Goal: Task Accomplishment & Management: Complete application form

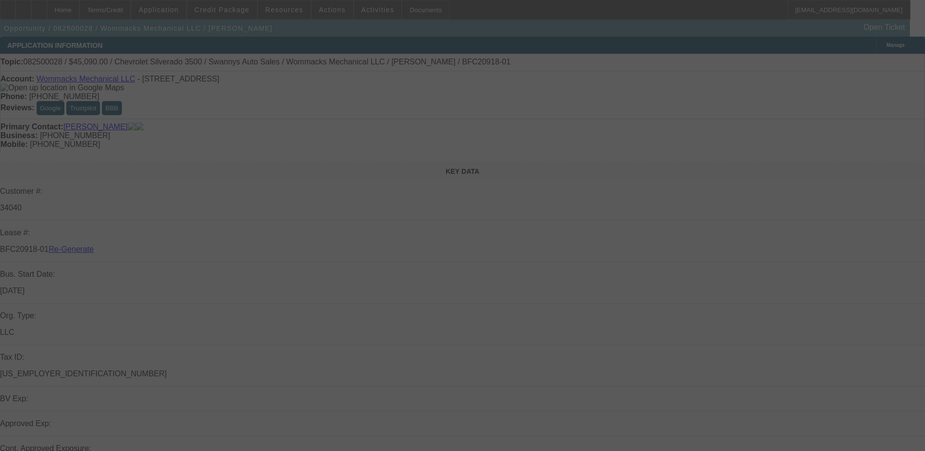
select select "4"
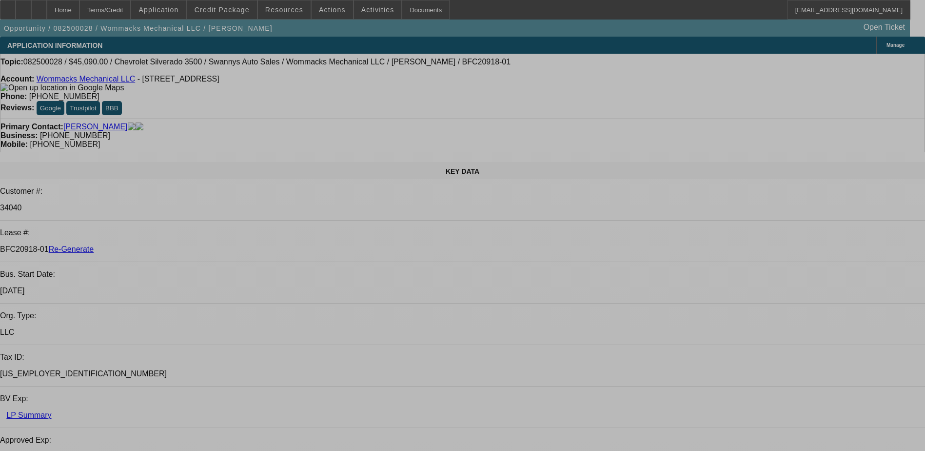
select select "0"
select select "2"
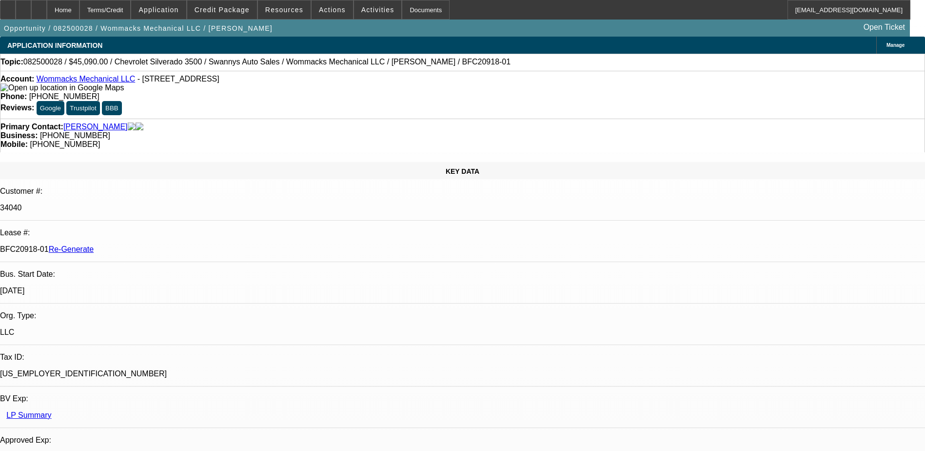
select select "0"
select select "1"
select select "2"
select select "6"
click at [402, 12] on div "Documents" at bounding box center [426, 10] width 48 height 20
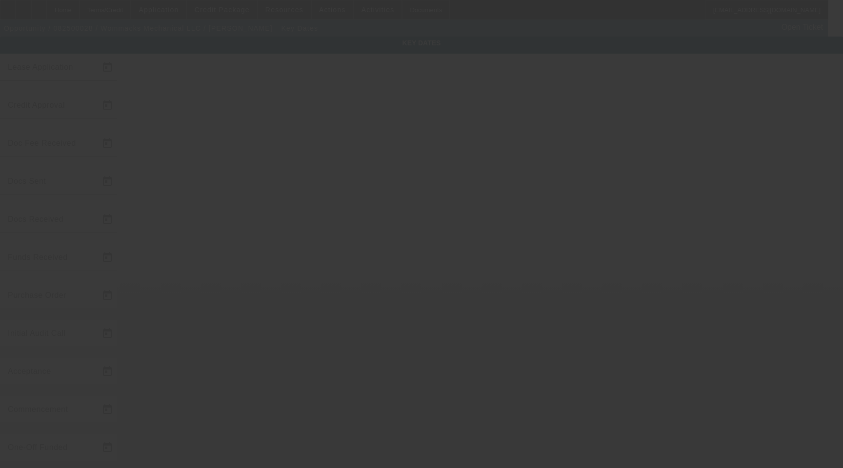
type input "[DATE]"
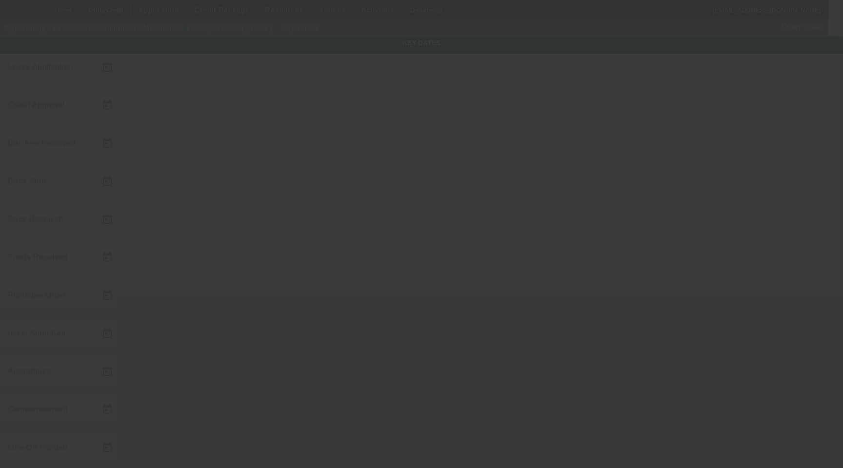
type input "[DATE]"
type input "8/8/2025"
type input "8/15/2025"
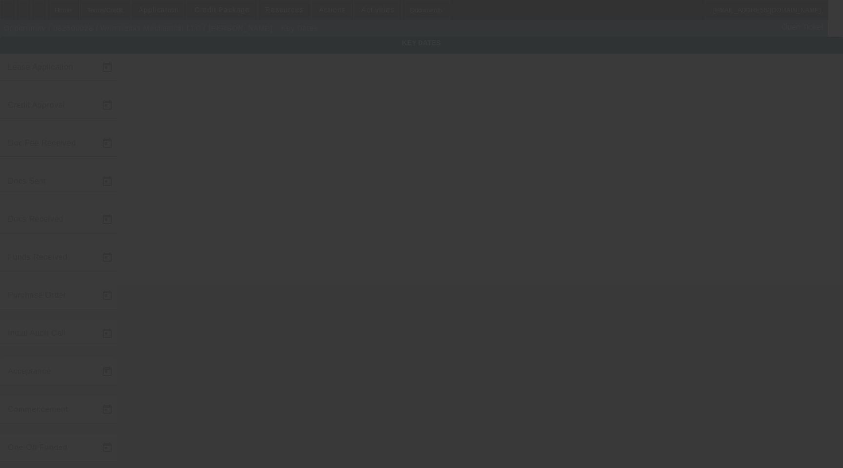
type input "9/15/2025"
type input "8/12/2025"
type input "8/8/2025"
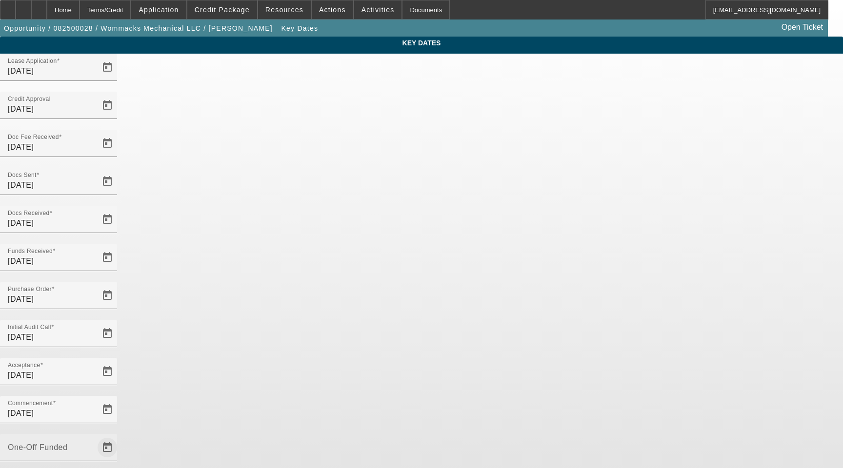
click at [119, 436] on span "Open calendar" at bounding box center [107, 447] width 23 height 23
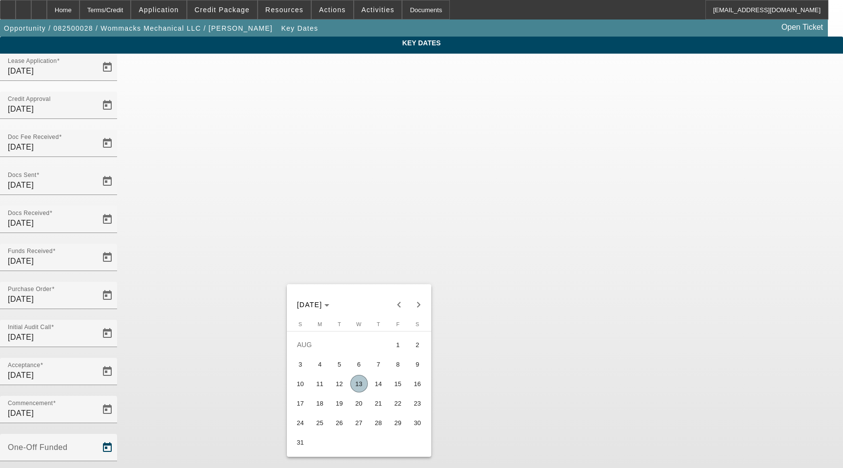
click at [361, 388] on span "13" at bounding box center [359, 384] width 18 height 18
type input "8/13/2025"
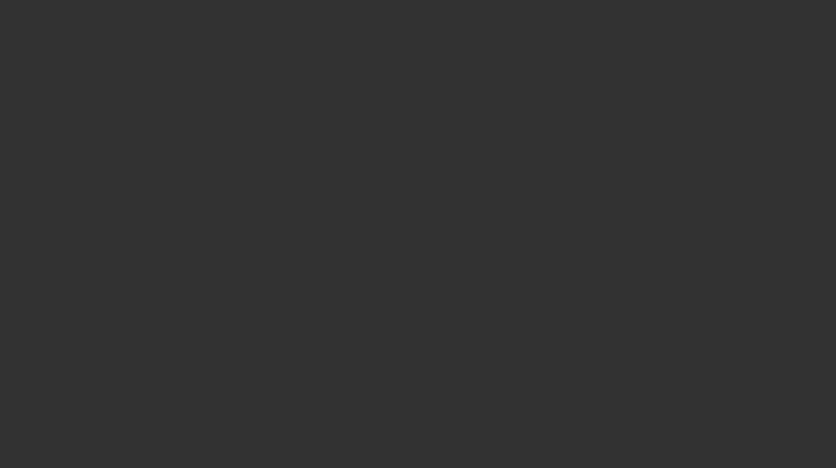
select select "4"
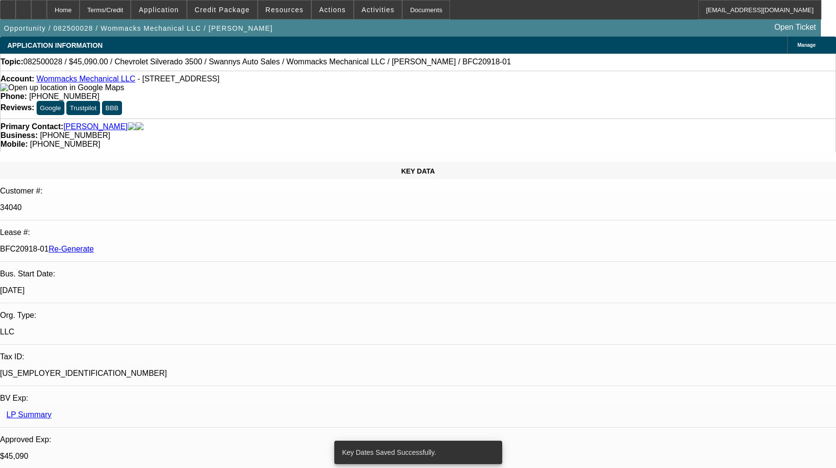
select select "0"
select select "2"
select select "0"
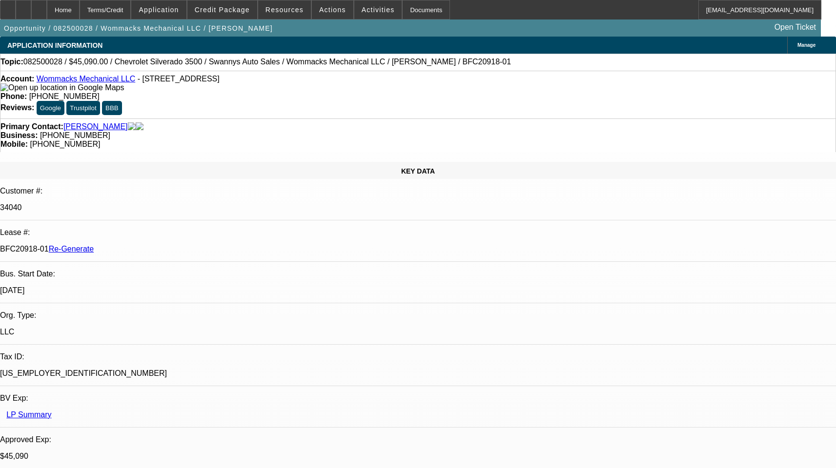
select select "1"
select select "2"
select select "6"
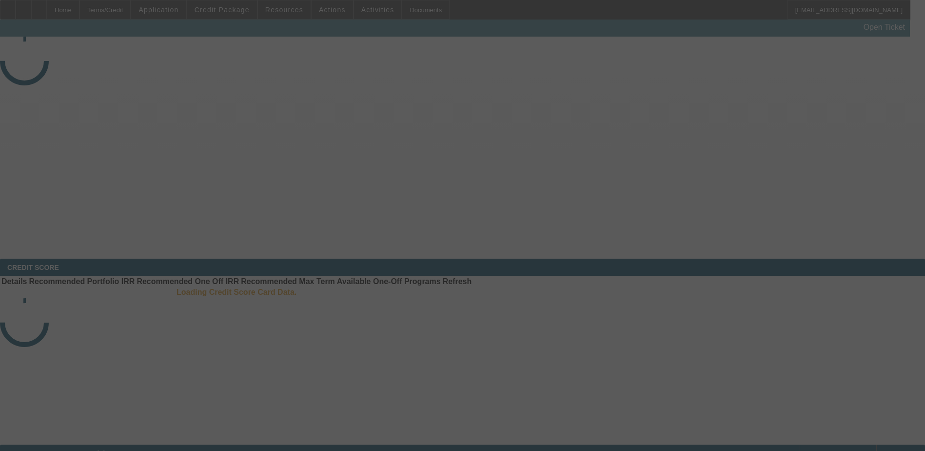
select select "4"
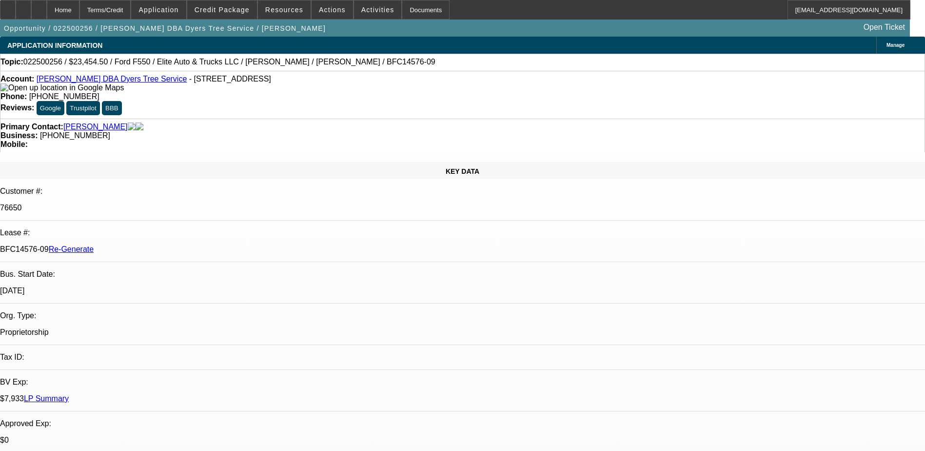
select select "0"
select select "6"
click at [362, 9] on span "Activities" at bounding box center [378, 10] width 33 height 8
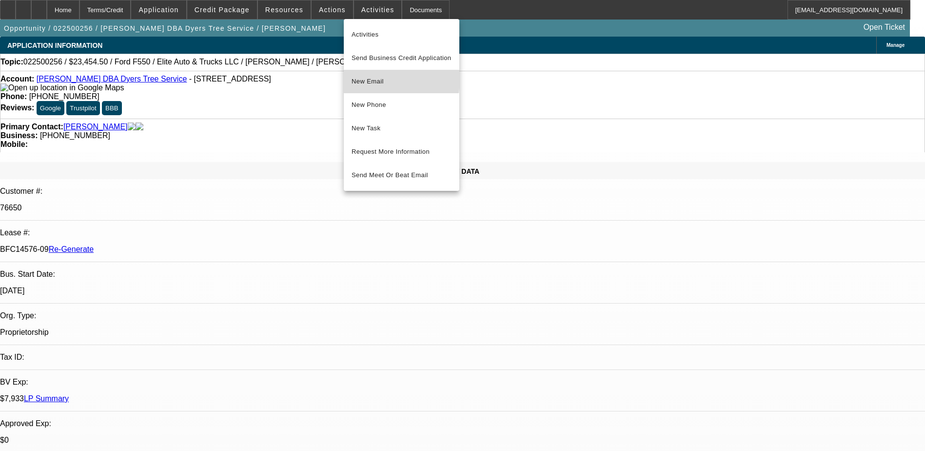
click at [363, 79] on span "New Email" at bounding box center [402, 82] width 100 height 12
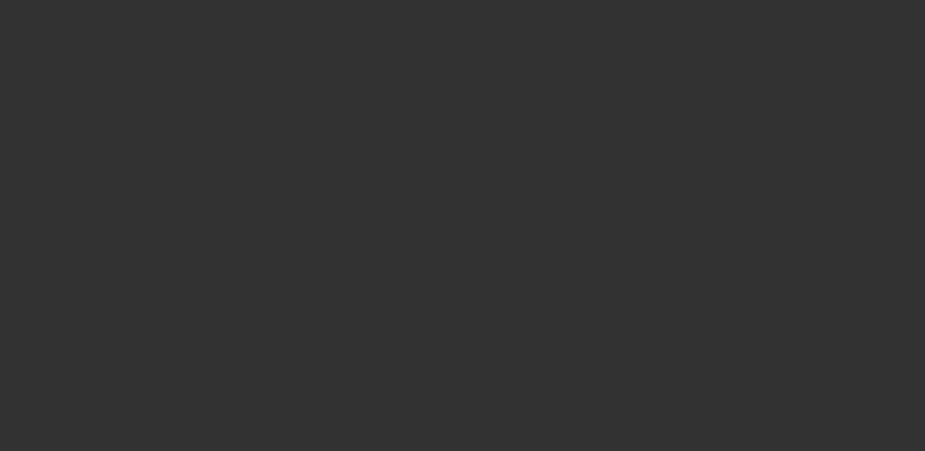
select select "4"
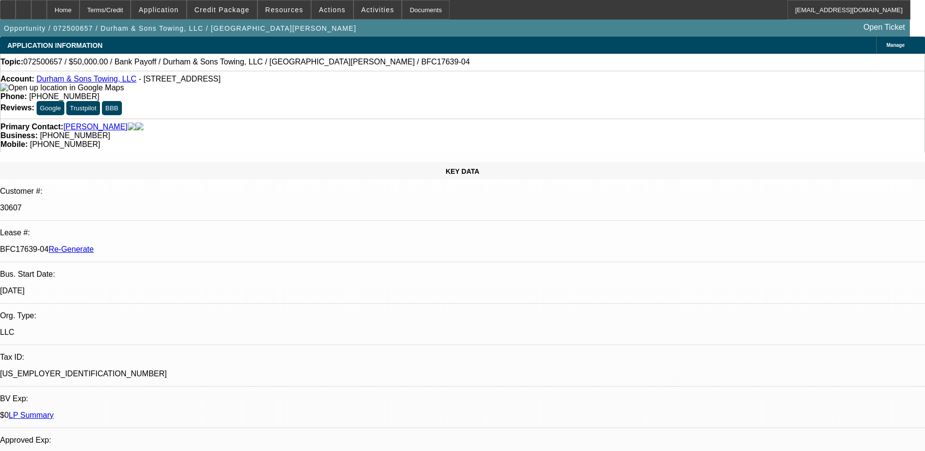
select select "0"
select select "1"
select select "2"
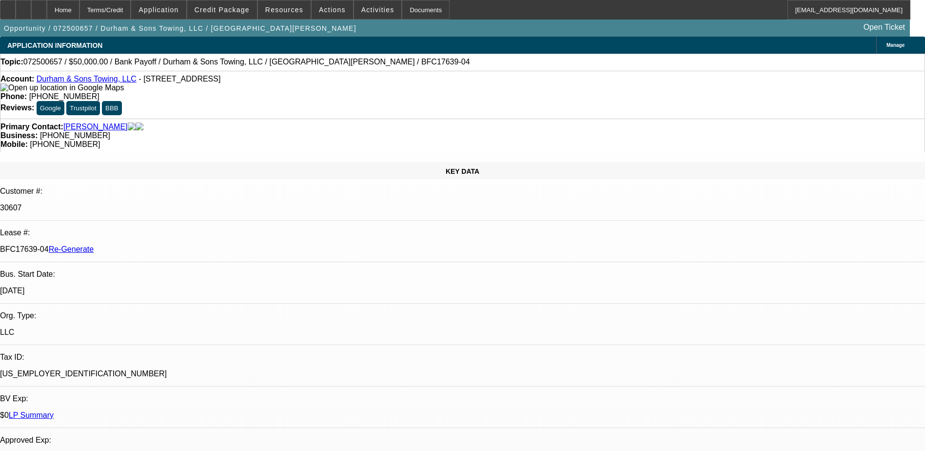
select select "6"
click at [410, 6] on div "Documents" at bounding box center [426, 10] width 48 height 20
click at [402, 13] on div "Documents" at bounding box center [426, 10] width 48 height 20
click at [426, 119] on div "Primary Contact: Durham, Michael Business: (804) 837-1987 Mobile: (804) 271-0651" at bounding box center [462, 136] width 925 height 34
drag, startPoint x: 116, startPoint y: 164, endPoint x: 153, endPoint y: 165, distance: 37.6
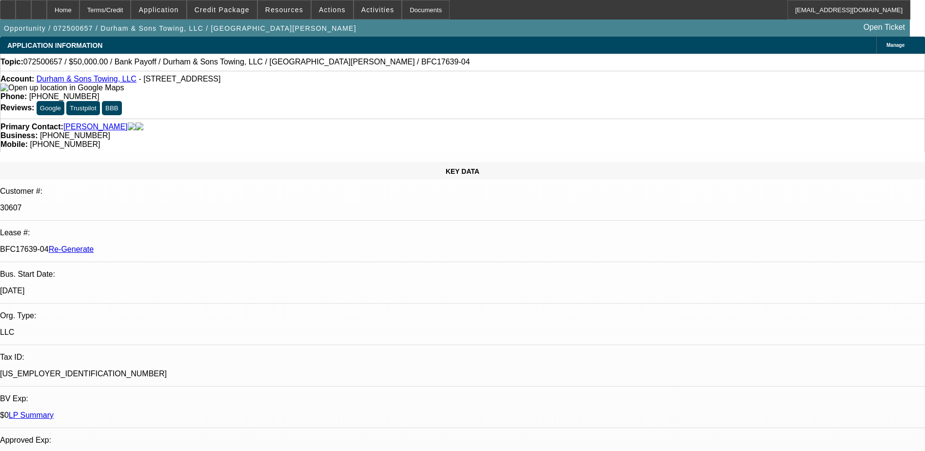
click at [153, 245] on p "BFC17639-04 Re-Generate" at bounding box center [462, 249] width 925 height 9
copy p "BFC17639-04"
click at [319, 7] on span "Actions" at bounding box center [332, 10] width 27 height 8
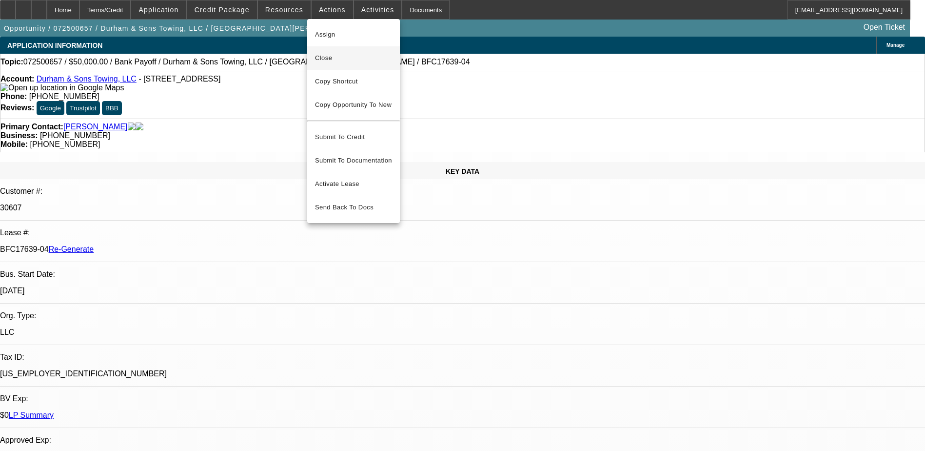
click at [327, 59] on span "Close" at bounding box center [353, 58] width 77 height 12
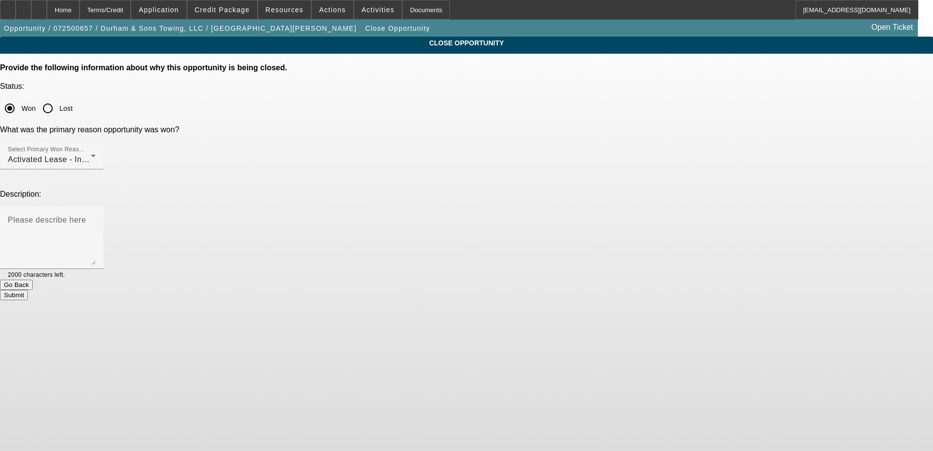
click at [28, 290] on button "Submit" at bounding box center [14, 295] width 28 height 10
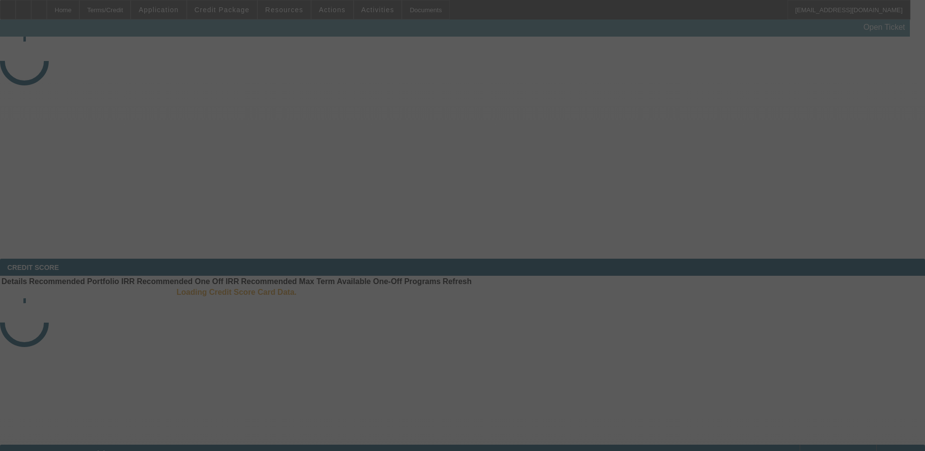
select select "4"
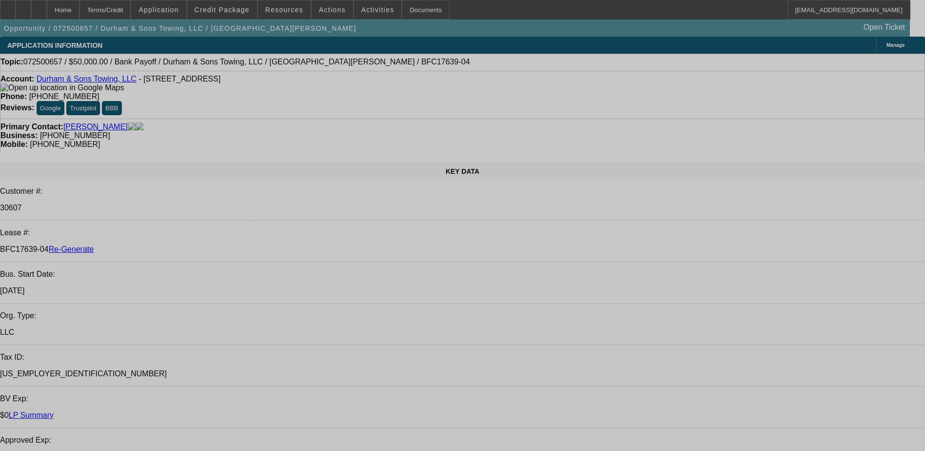
select select "0"
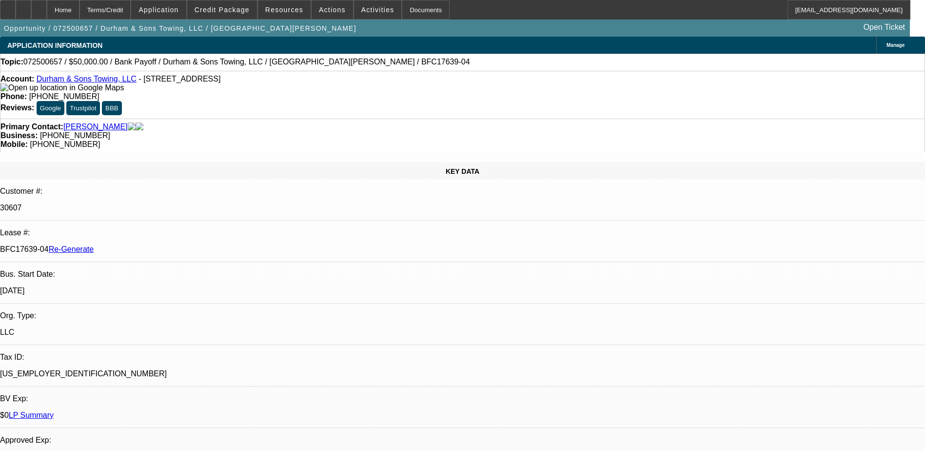
select select "2"
select select "0"
select select "6"
